Goal: Communication & Community: Answer question/provide support

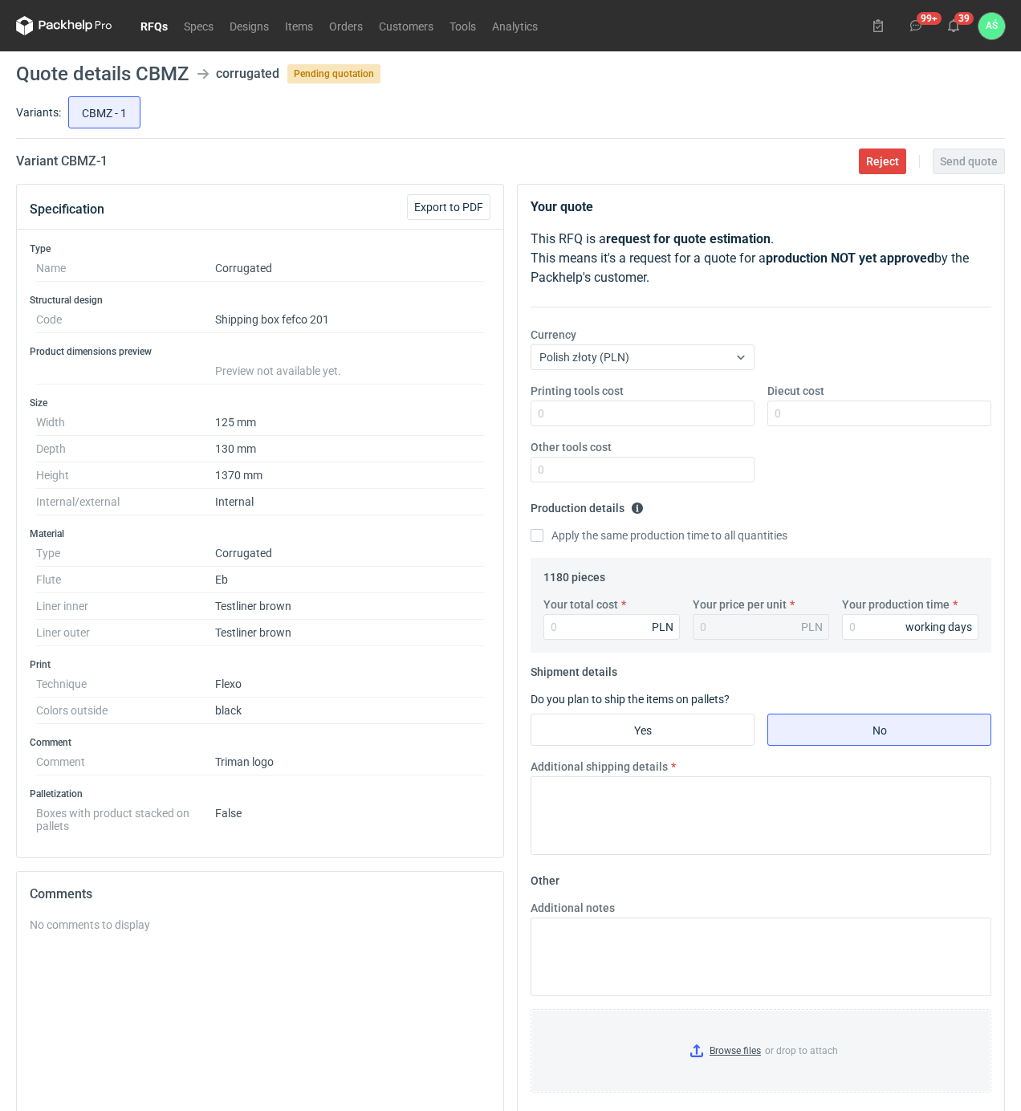
click at [145, 20] on link "RFQs" at bounding box center [153, 25] width 43 height 19
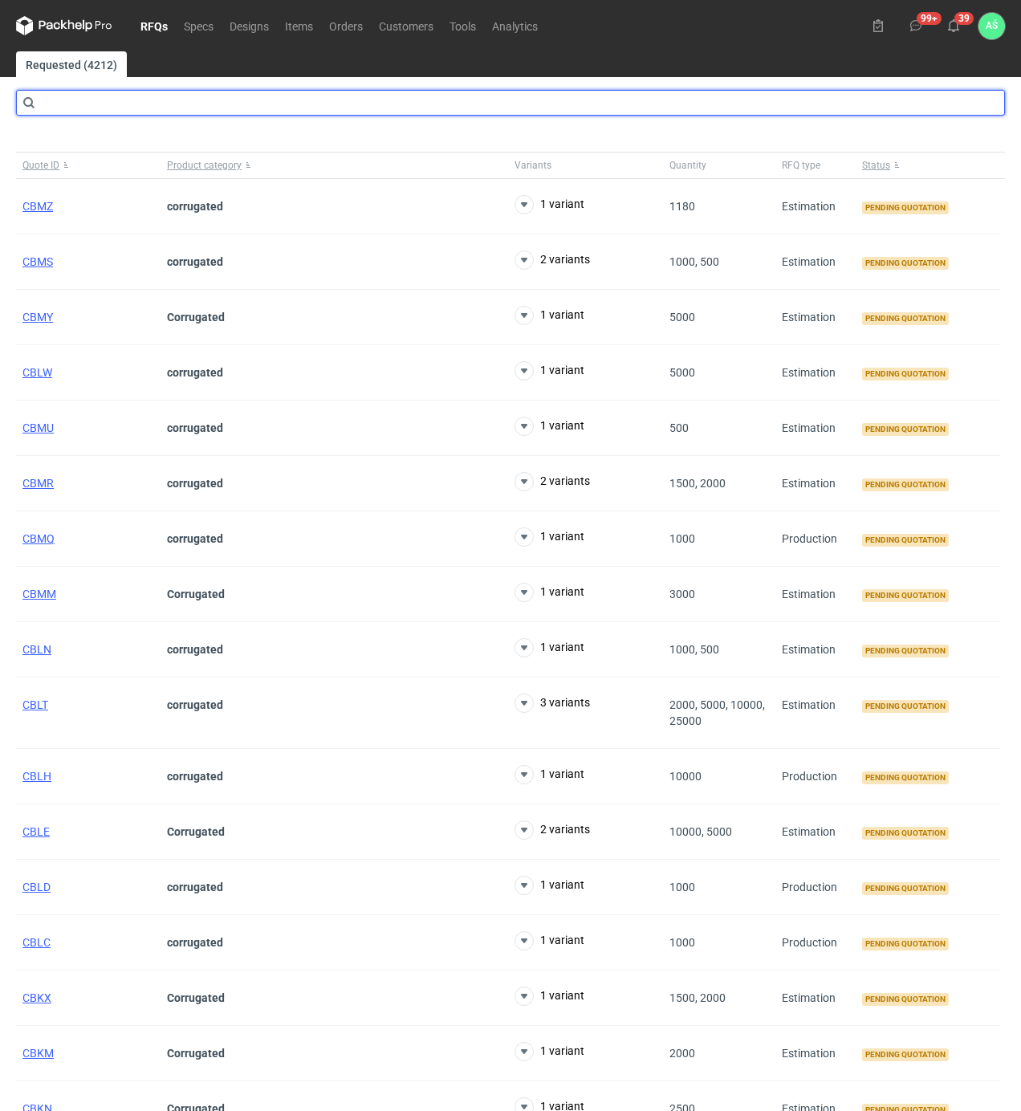
click at [139, 106] on input "text" at bounding box center [510, 103] width 989 height 26
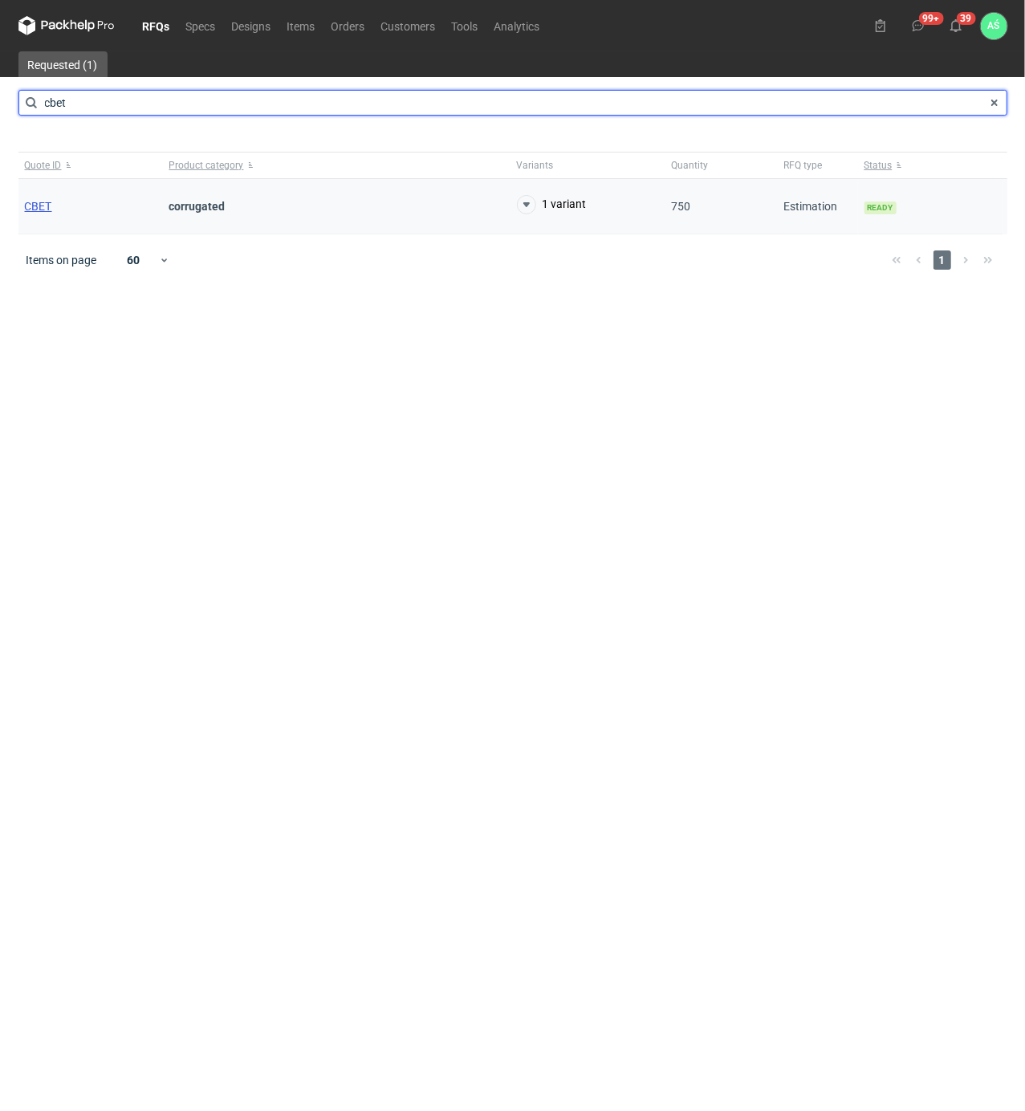
type input "cbet"
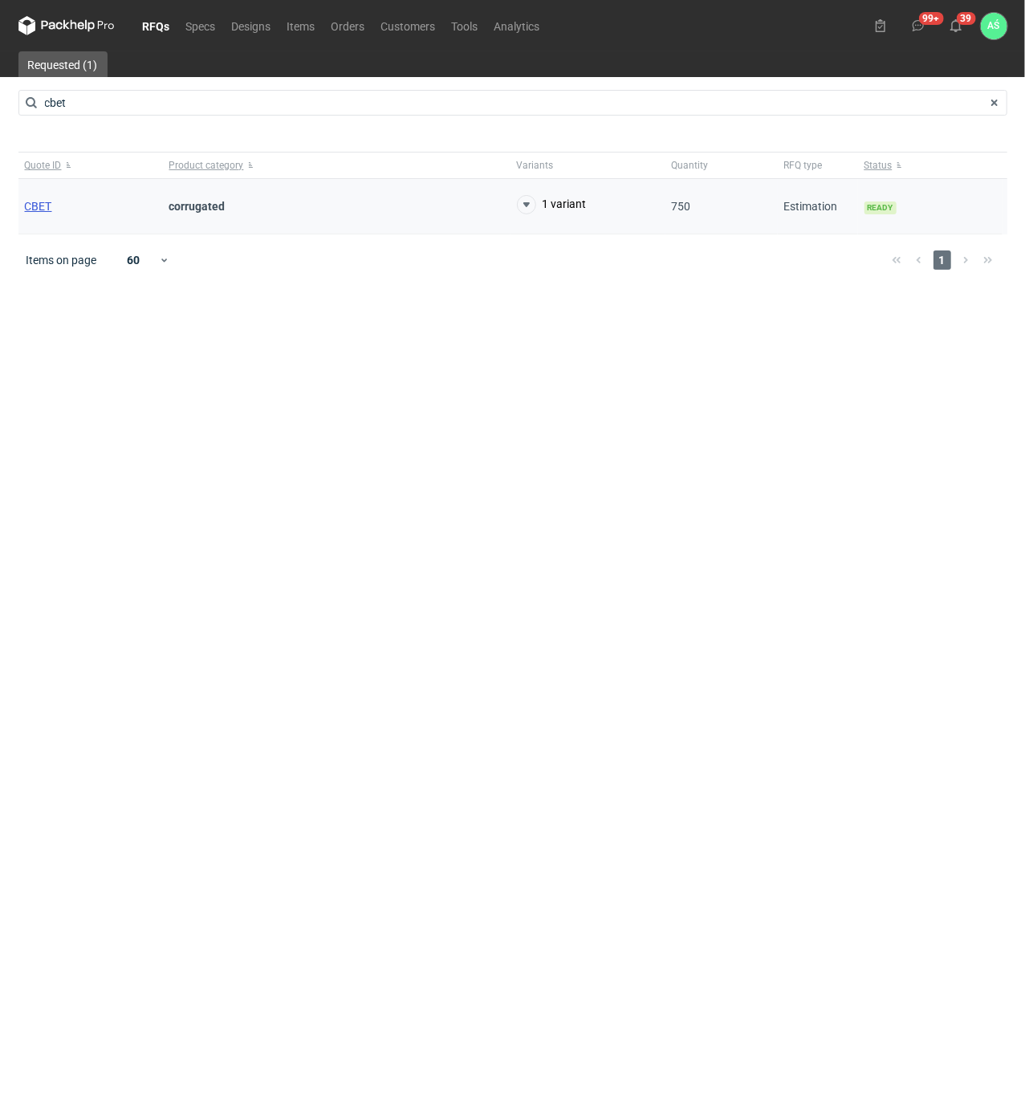
click at [39, 209] on span "CBET" at bounding box center [38, 206] width 27 height 13
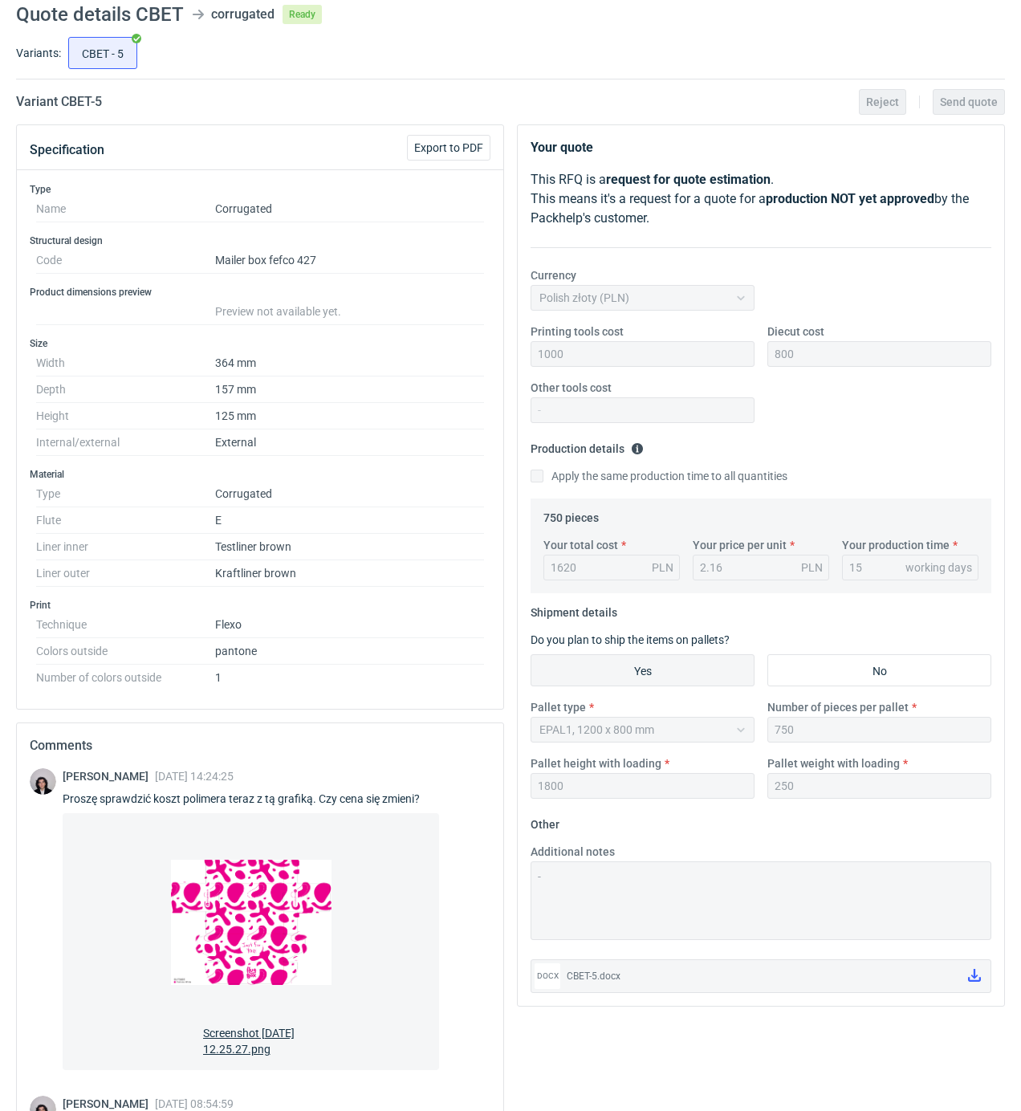
scroll to position [22, 0]
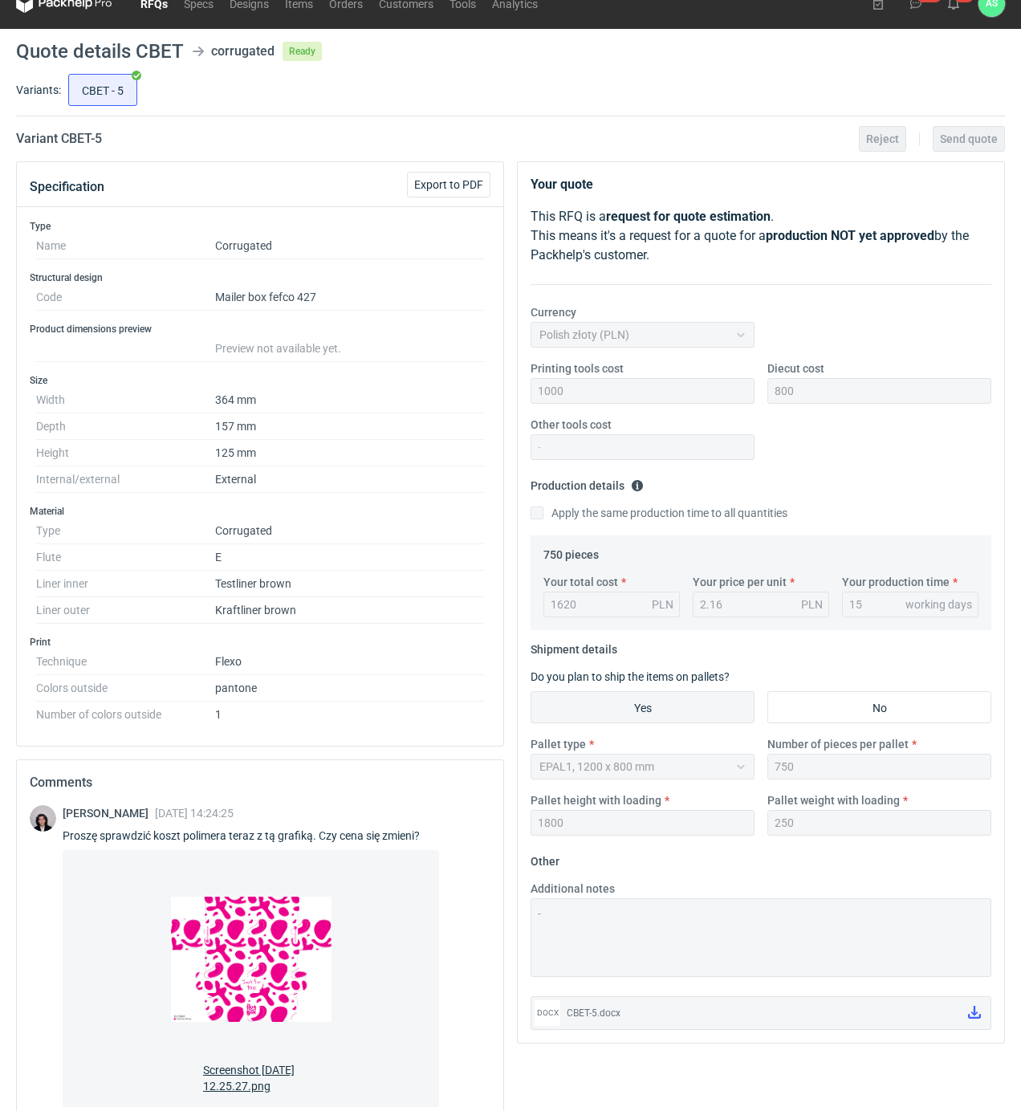
click at [249, 961] on img at bounding box center [251, 959] width 161 height 193
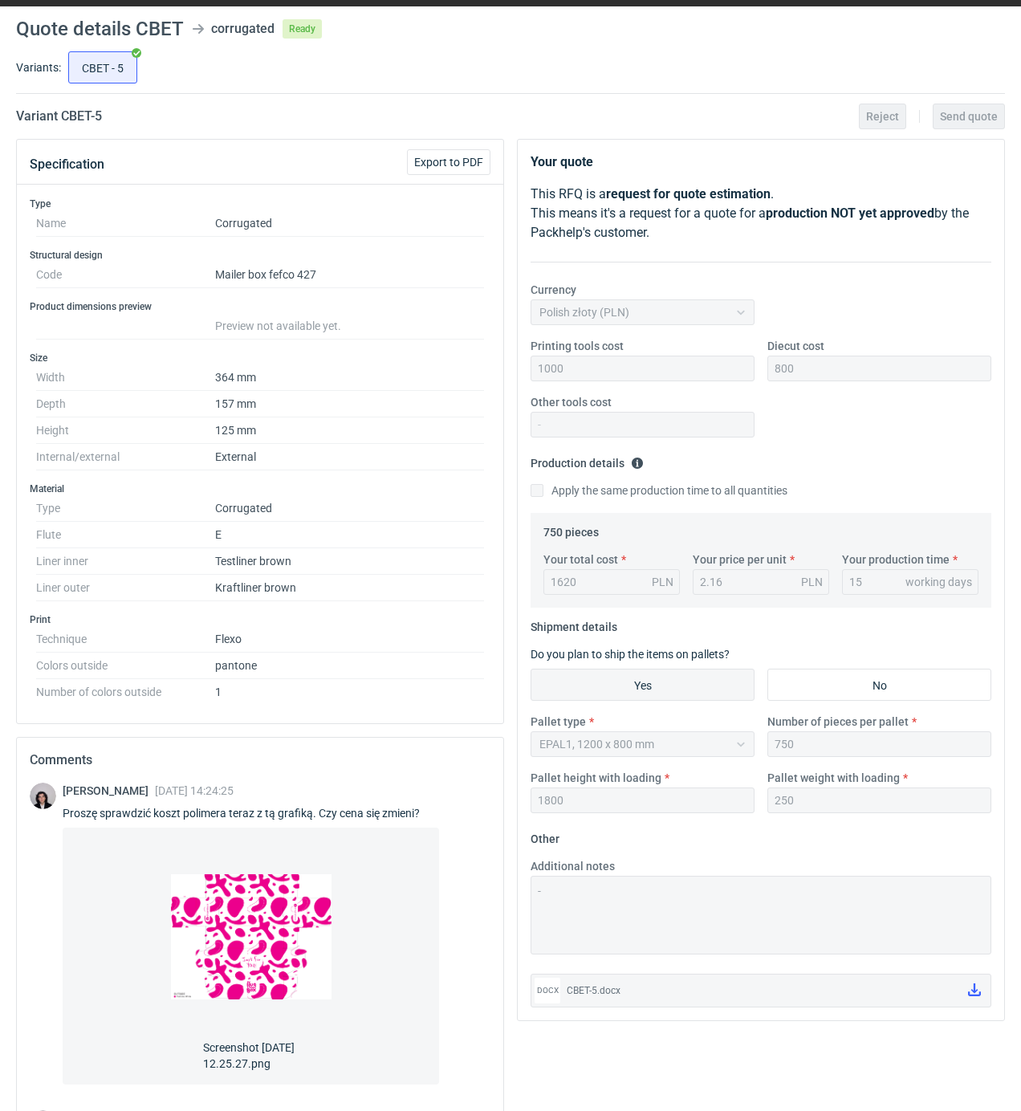
scroll to position [236, 0]
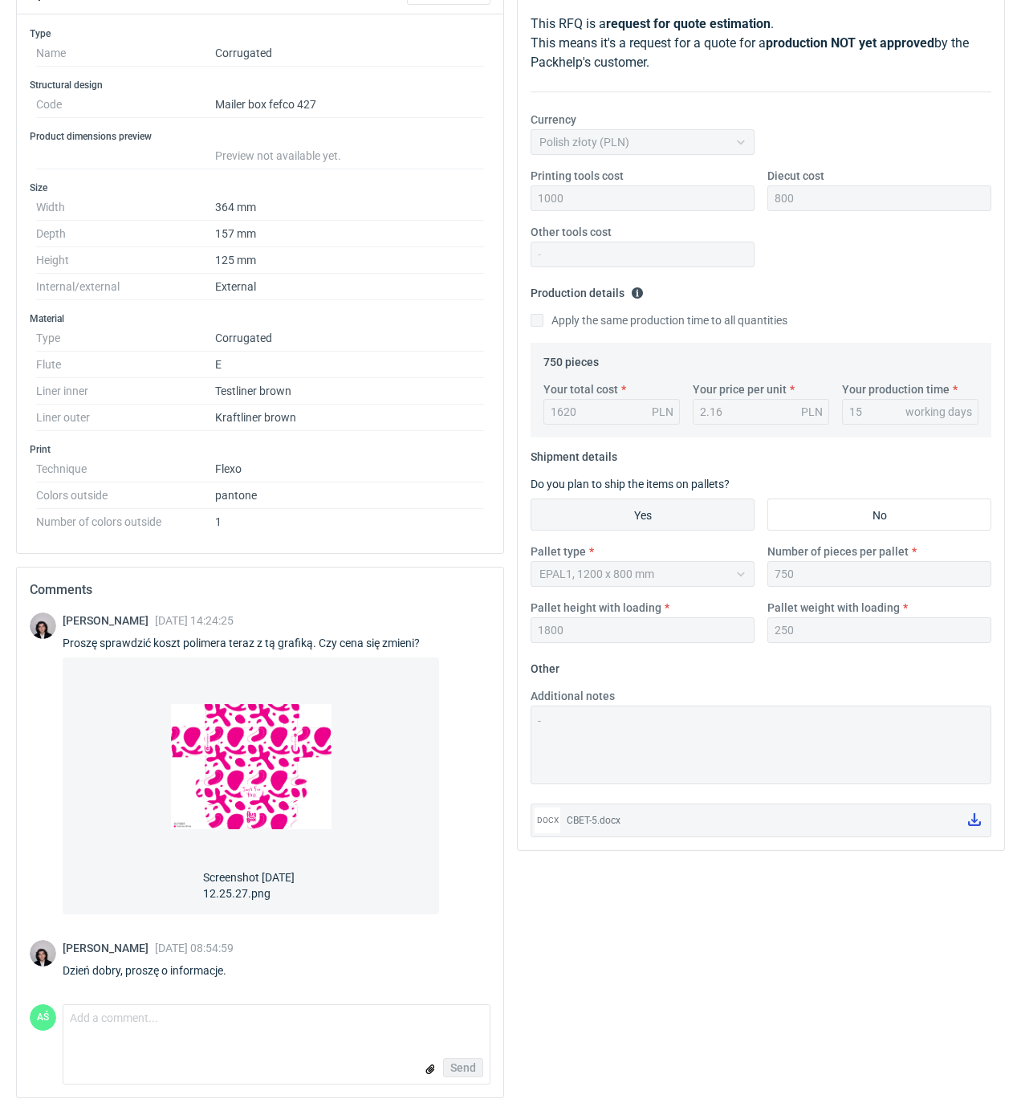
click at [977, 813] on icon at bounding box center [974, 819] width 13 height 13
click at [116, 1029] on textarea "Comment message" at bounding box center [276, 1022] width 426 height 34
click at [284, 1015] on textarea "Dzień dobry, koszt polimera taki jak" at bounding box center [276, 1022] width 426 height 34
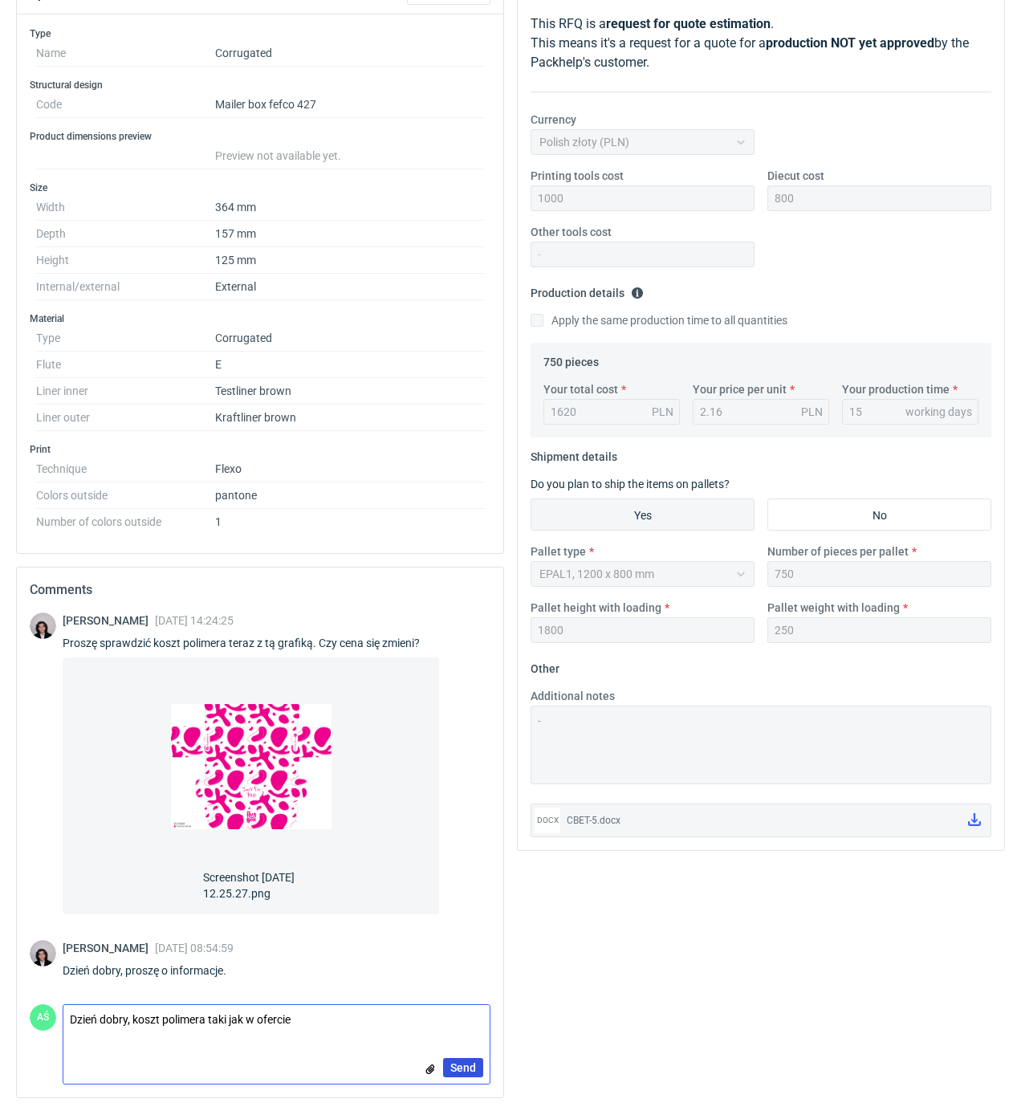
type textarea "Dzień dobry, koszt polimera taki jak w ofercie"
click at [462, 1063] on span "Send" at bounding box center [463, 1067] width 26 height 11
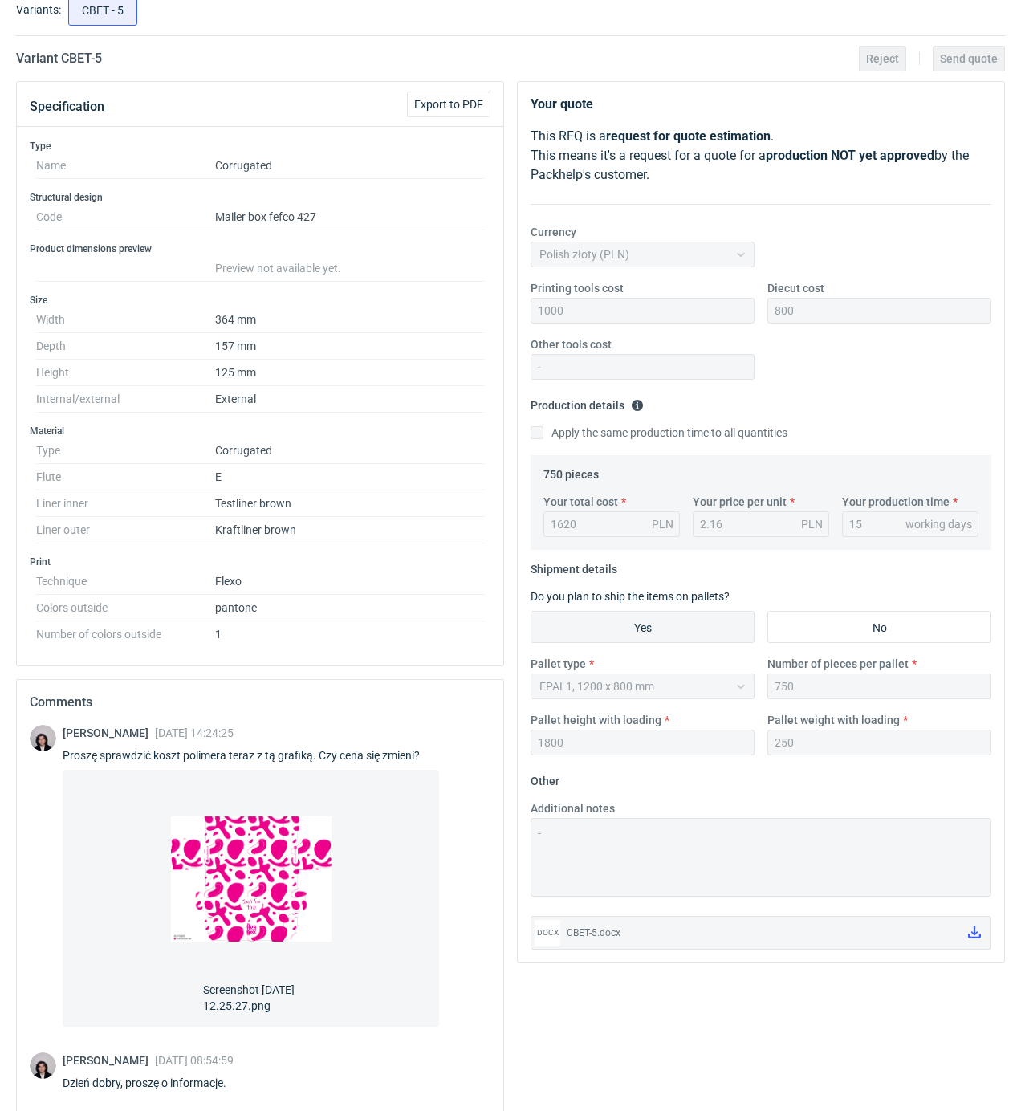
scroll to position [0, 0]
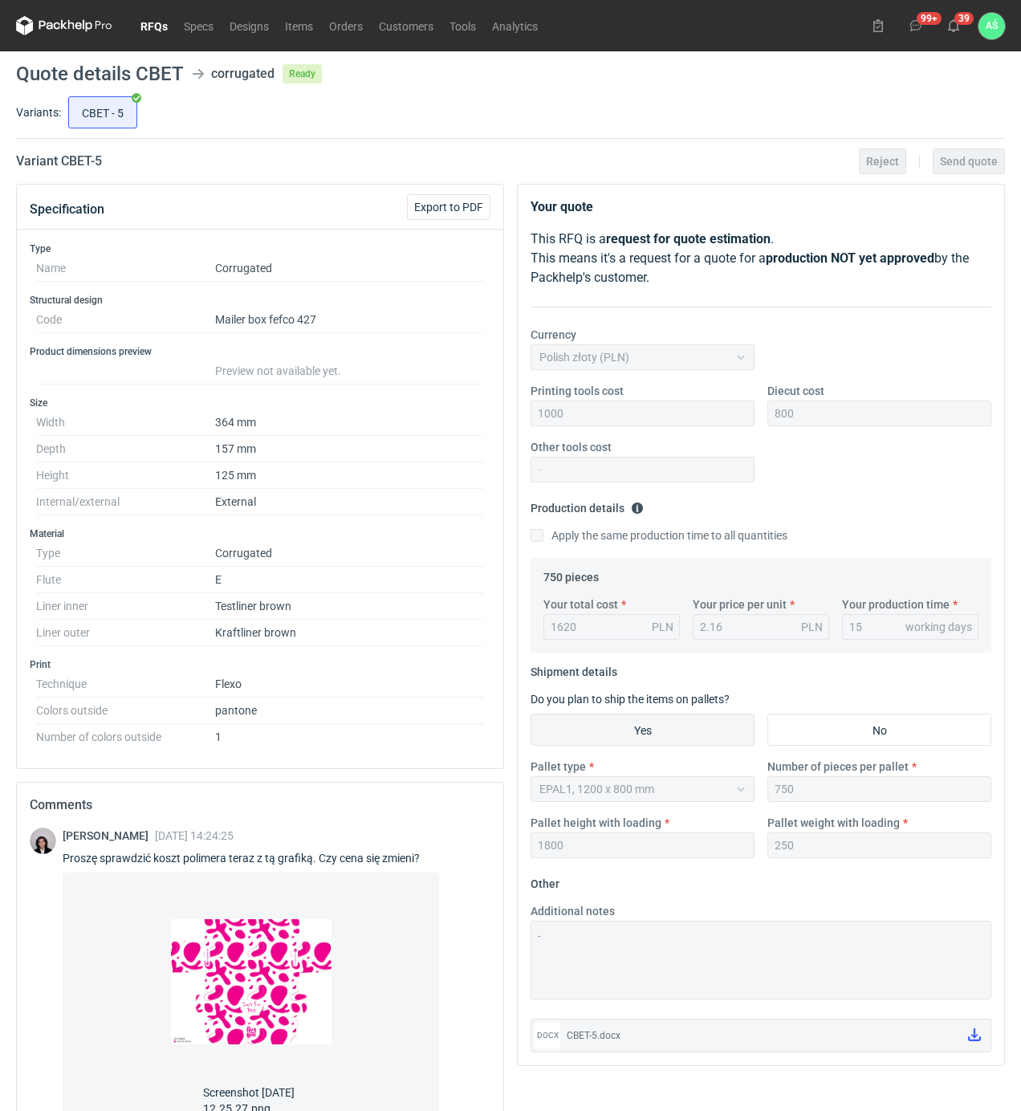
click at [155, 26] on link "RFQs" at bounding box center [153, 25] width 43 height 19
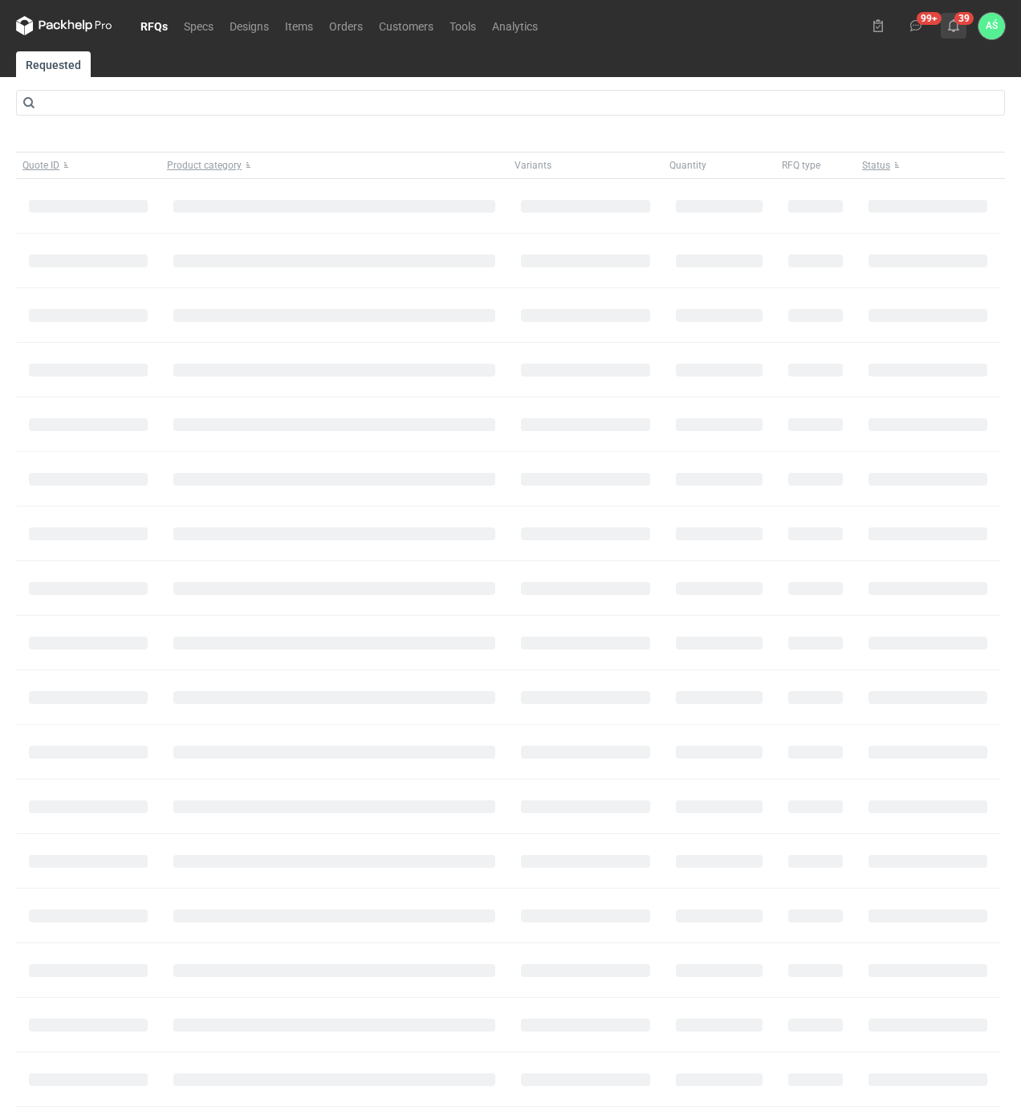
click at [955, 26] on icon at bounding box center [953, 25] width 13 height 13
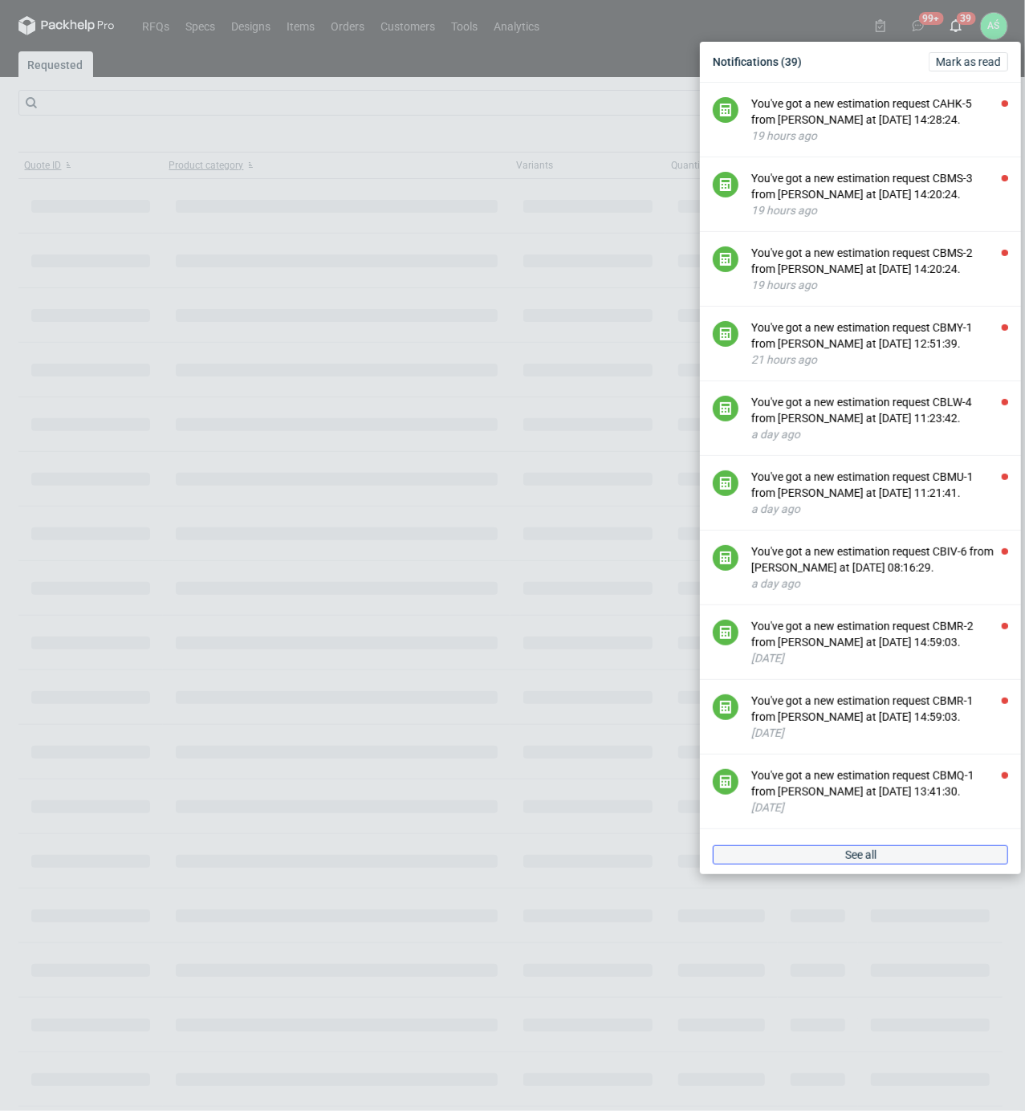
click at [884, 848] on link "See all" at bounding box center [860, 854] width 295 height 19
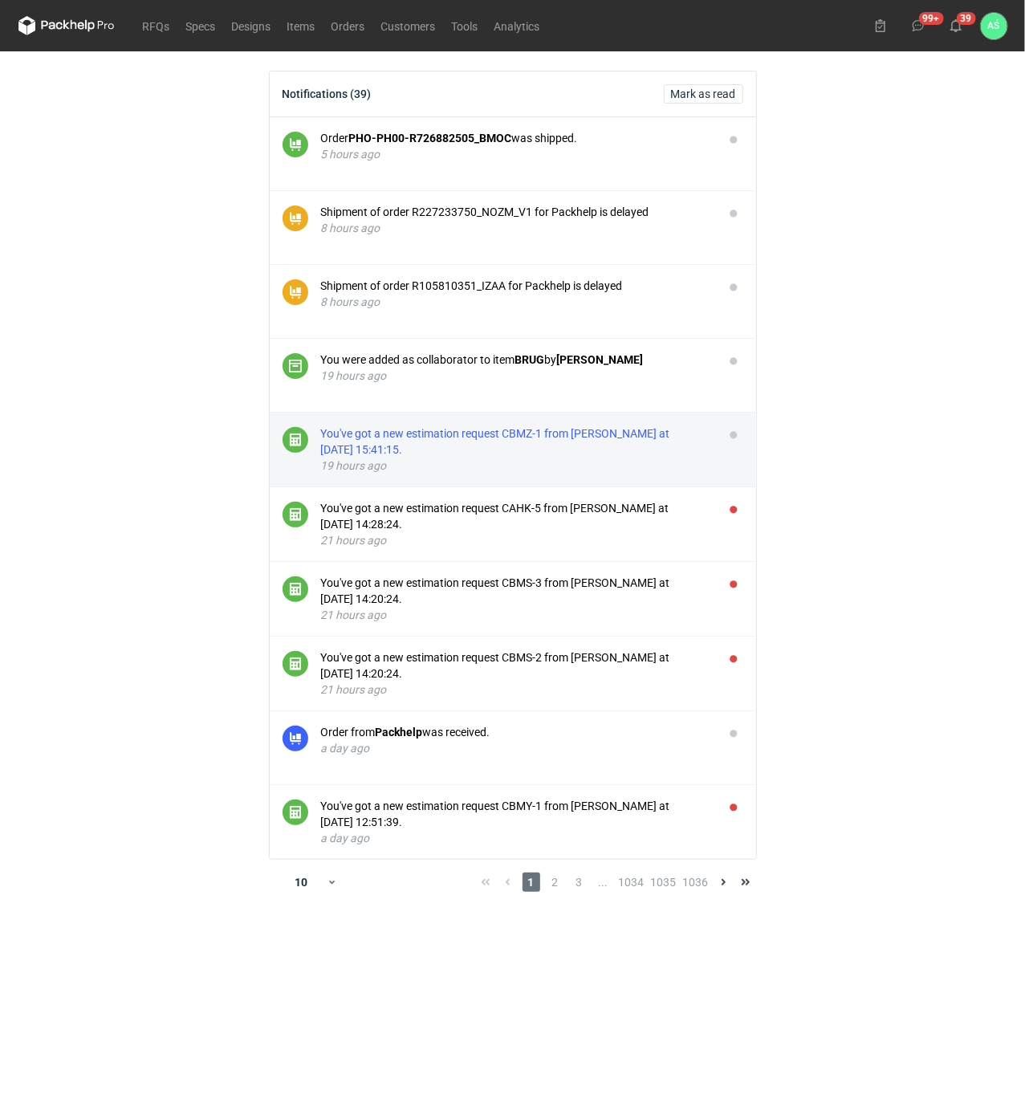
click at [613, 446] on div "You've got a new estimation request CBMZ-1 from [PERSON_NAME] at [DATE] 15:41:1…" at bounding box center [516, 441] width 390 height 32
